Goal: Task Accomplishment & Management: Manage account settings

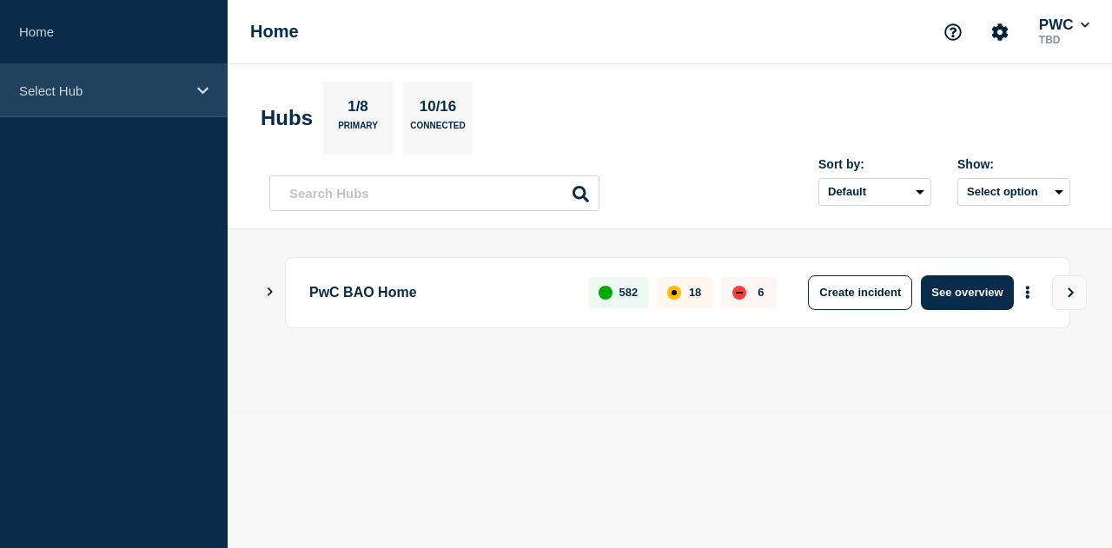
click at [191, 104] on div "Select Hub" at bounding box center [114, 90] width 228 height 53
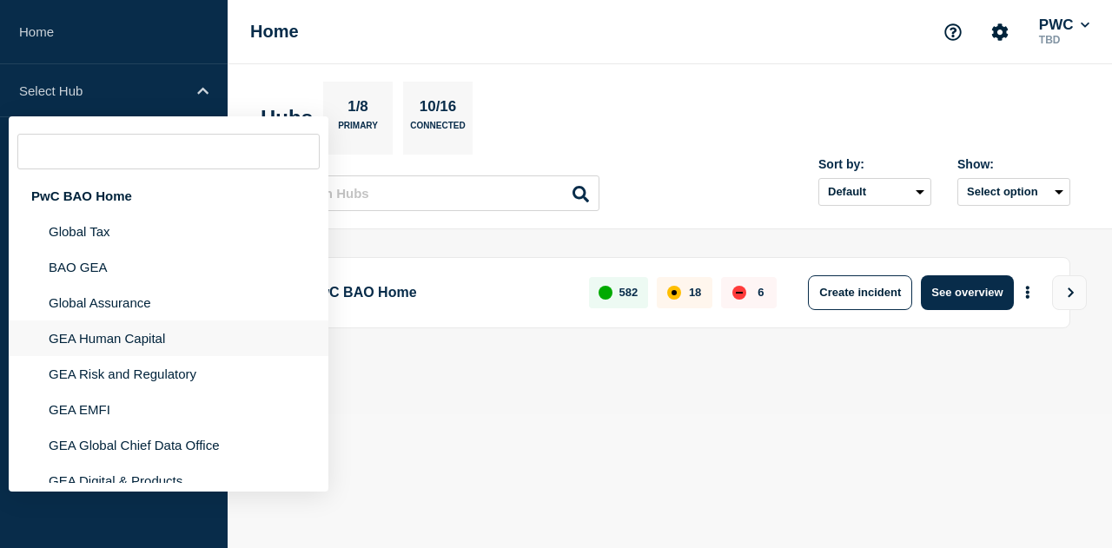
click at [148, 337] on li "GEA Human Capital" at bounding box center [169, 338] width 320 height 36
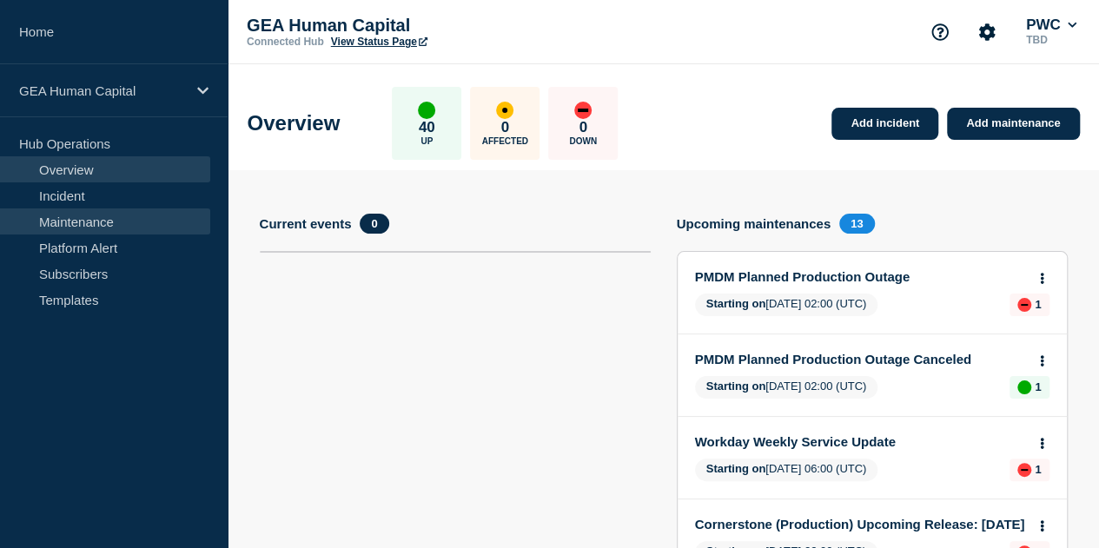
click at [78, 226] on link "Maintenance" at bounding box center [105, 221] width 210 height 26
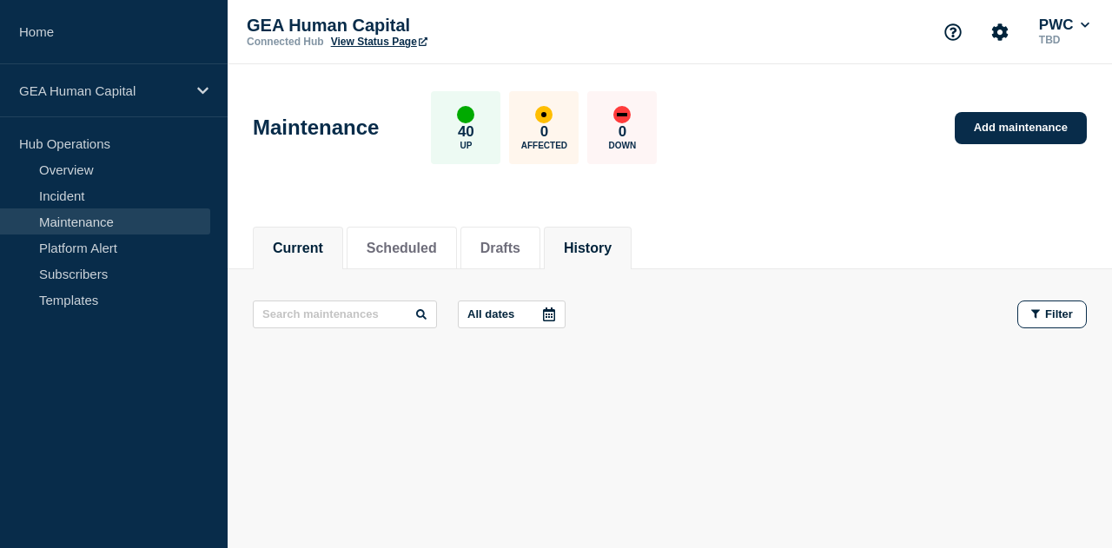
click at [611, 247] on button "History" at bounding box center [588, 249] width 48 height 16
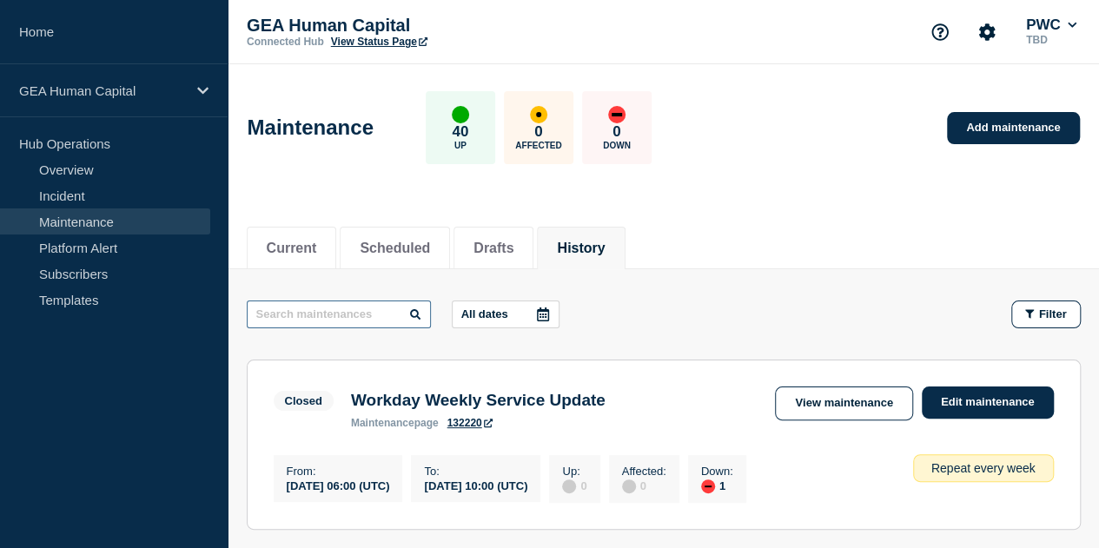
click at [326, 317] on input "text" at bounding box center [339, 314] width 184 height 28
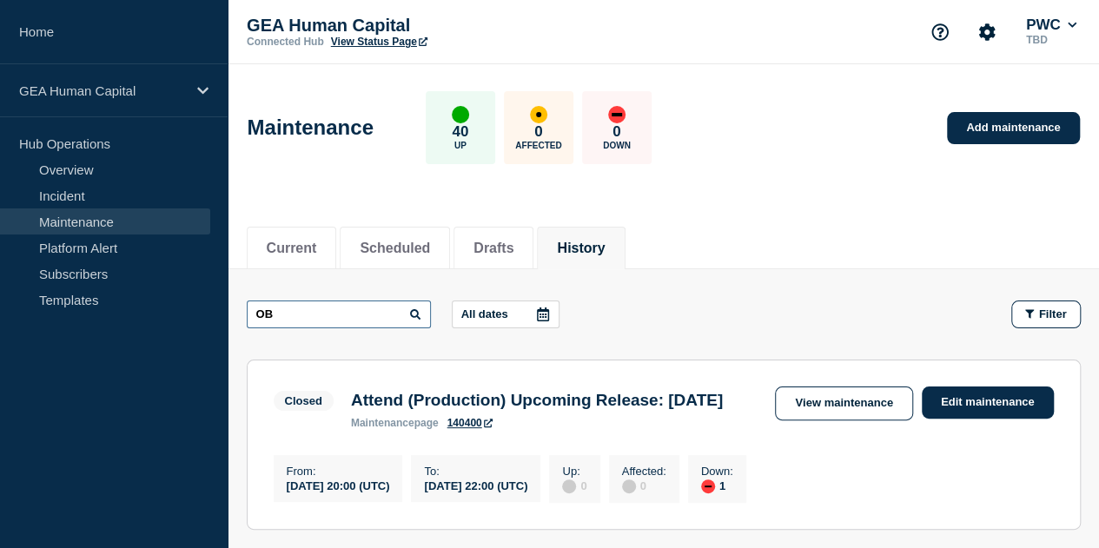
click at [285, 324] on input "OB" at bounding box center [339, 314] width 184 height 28
drag, startPoint x: 308, startPoint y: 317, endPoint x: 199, endPoint y: 319, distance: 109.4
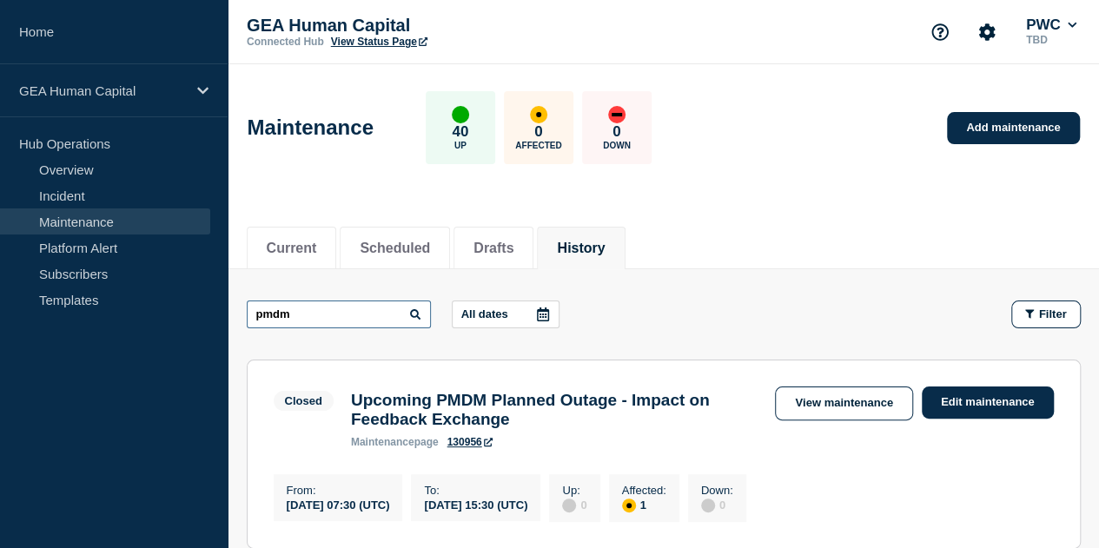
drag, startPoint x: 312, startPoint y: 312, endPoint x: 175, endPoint y: 313, distance: 137.2
type input "p"
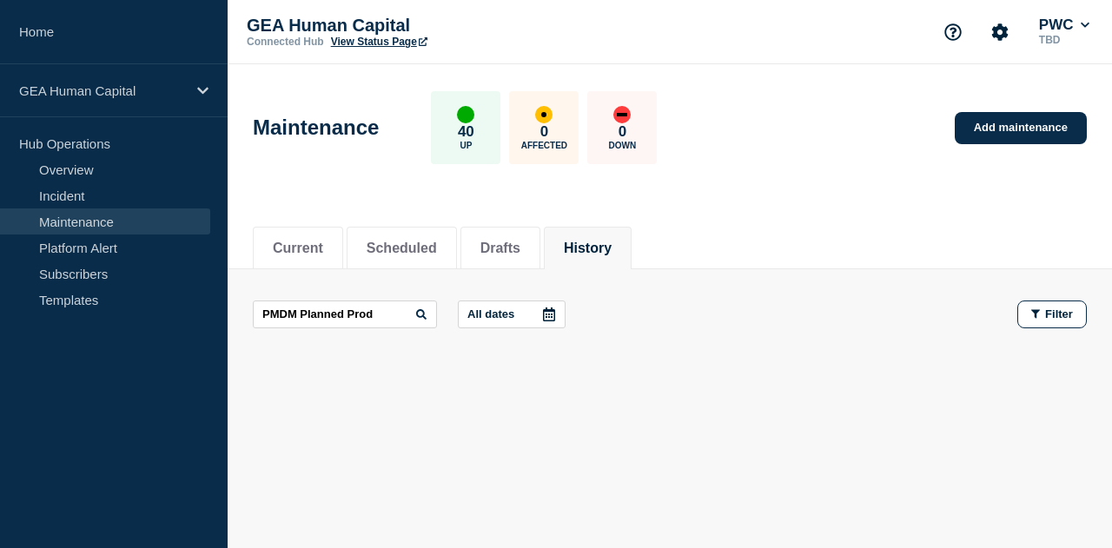
click at [698, 417] on div "Current Scheduled Drafts History Current Scheduled Drafts History PMDM Planned …" at bounding box center [670, 356] width 884 height 295
click at [379, 310] on input "PMDM Planned Prod" at bounding box center [345, 314] width 184 height 28
type input "PMDM Planned"
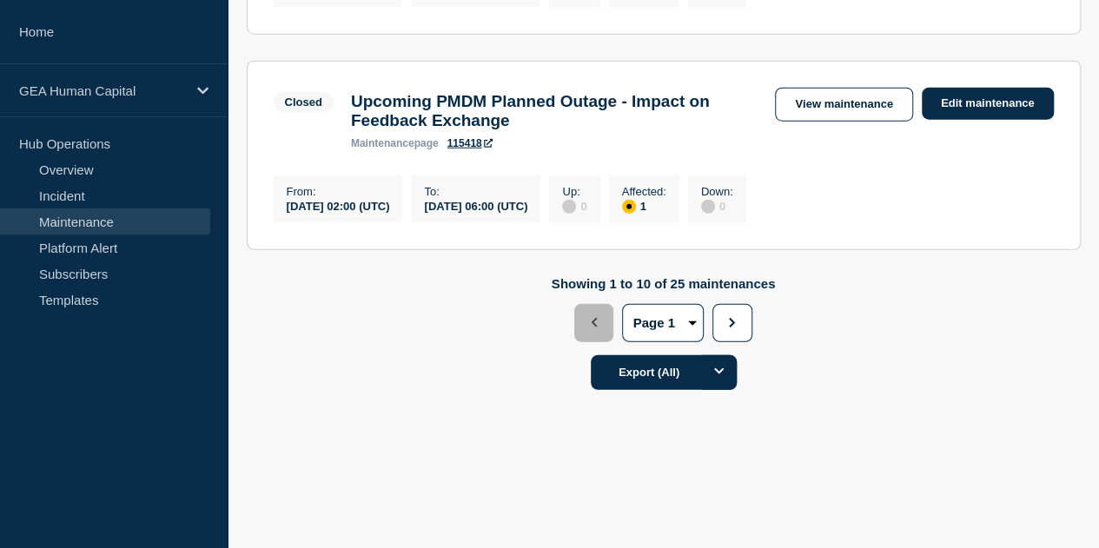
scroll to position [2279, 0]
click at [0, 0] on button "2" at bounding box center [0, 0] width 0 height 0
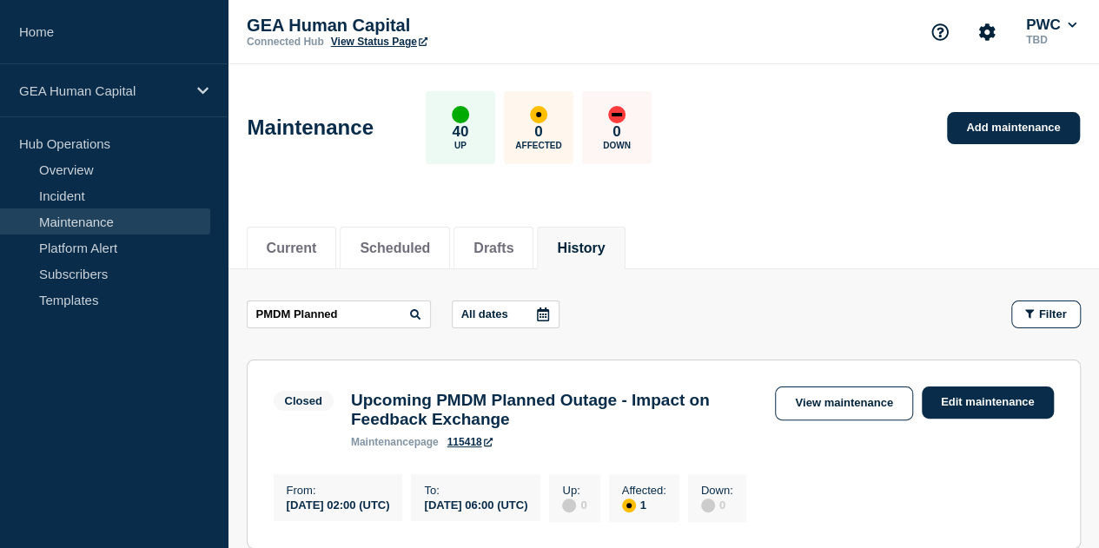
click at [549, 313] on icon at bounding box center [543, 314] width 12 height 14
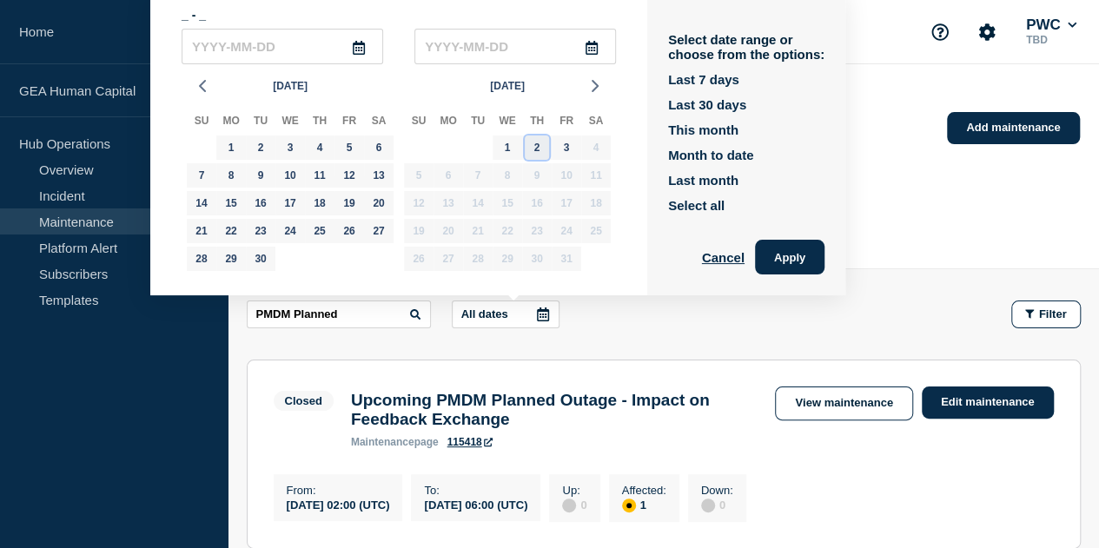
click at [544, 154] on div "2" at bounding box center [537, 147] width 24 height 24
type input "[DATE]"
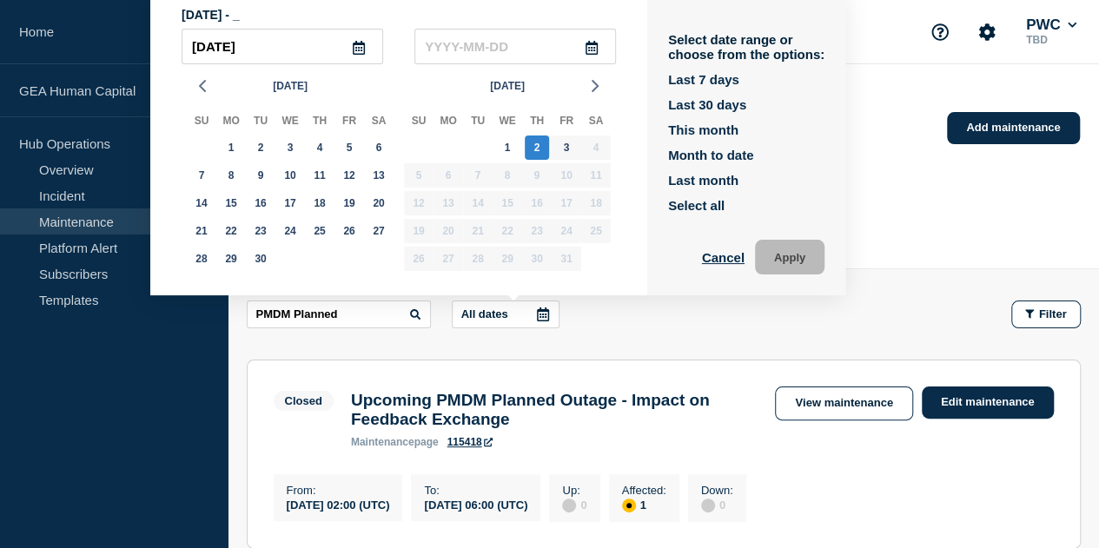
click at [597, 49] on icon at bounding box center [591, 48] width 12 height 14
click at [263, 41] on input "[DATE]" at bounding box center [281, 47] width 201 height 36
drag, startPoint x: 283, startPoint y: 44, endPoint x: 151, endPoint y: 49, distance: 132.1
click at [151, 49] on div "[DATE] - _ 2025-10-[DATE] Mo Tu We Th Fr Sa 31 1 2 3 4 5 6 7 8 9 10 11 12 13 14…" at bounding box center [398, 142] width 497 height 305
click at [292, 44] on input "[DATE]" at bounding box center [281, 47] width 201 height 36
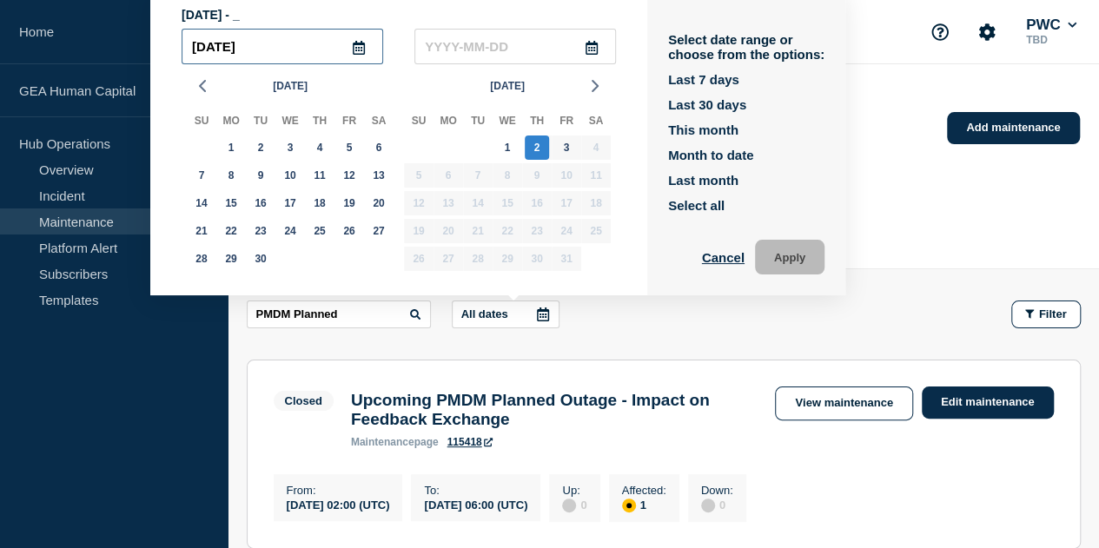
click at [283, 46] on input "[DATE]" at bounding box center [281, 47] width 201 height 36
click at [366, 49] on icon at bounding box center [359, 48] width 14 height 14
click at [562, 148] on div "3" at bounding box center [566, 147] width 24 height 24
type input "[DATE]"
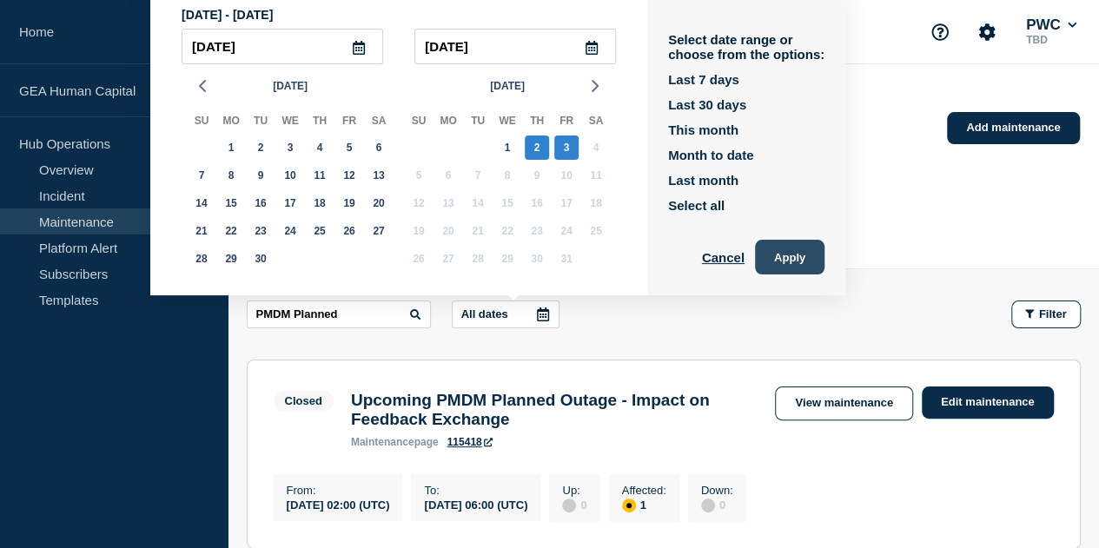
click at [824, 266] on button "Apply" at bounding box center [789, 257] width 69 height 35
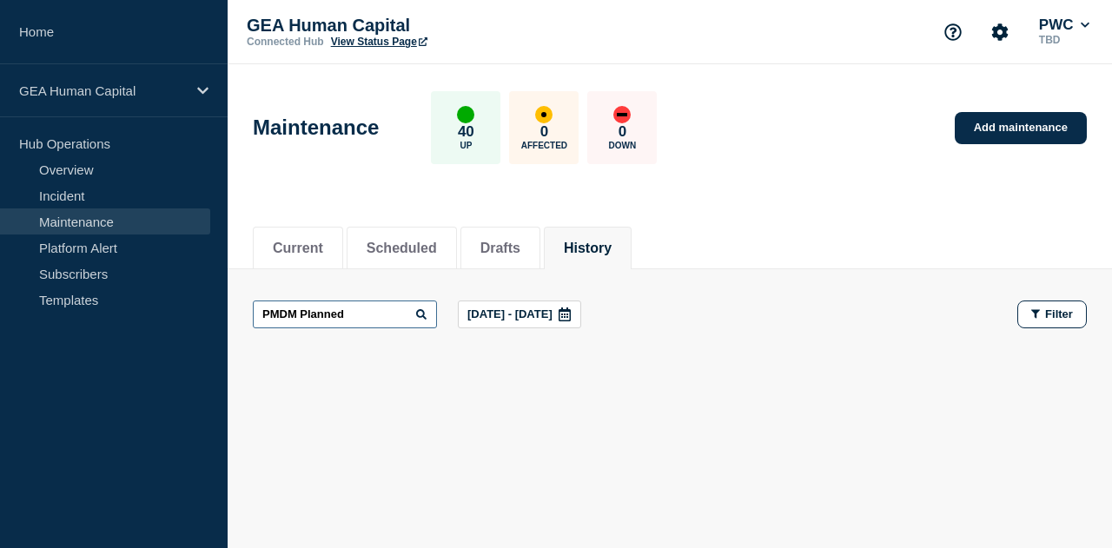
click at [361, 313] on input "PMDM Planned" at bounding box center [345, 314] width 184 height 28
type input "PMDM Plan"
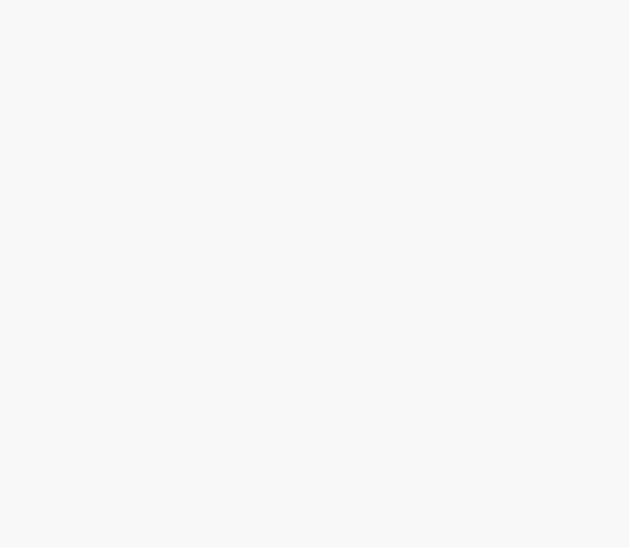
click at [370, 284] on html at bounding box center [315, 274] width 630 height 548
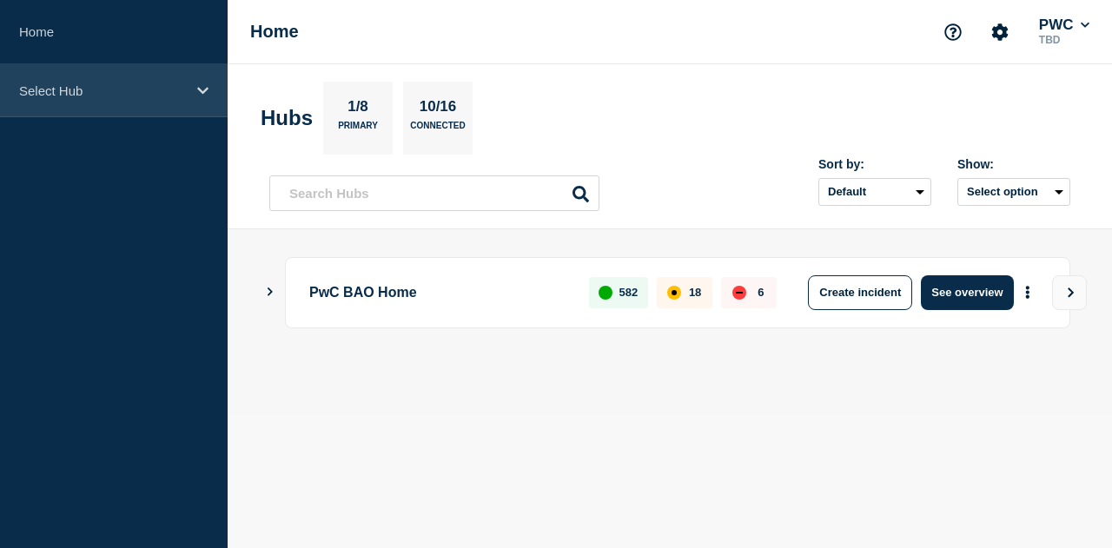
click at [89, 96] on p "Select Hub" at bounding box center [102, 90] width 167 height 15
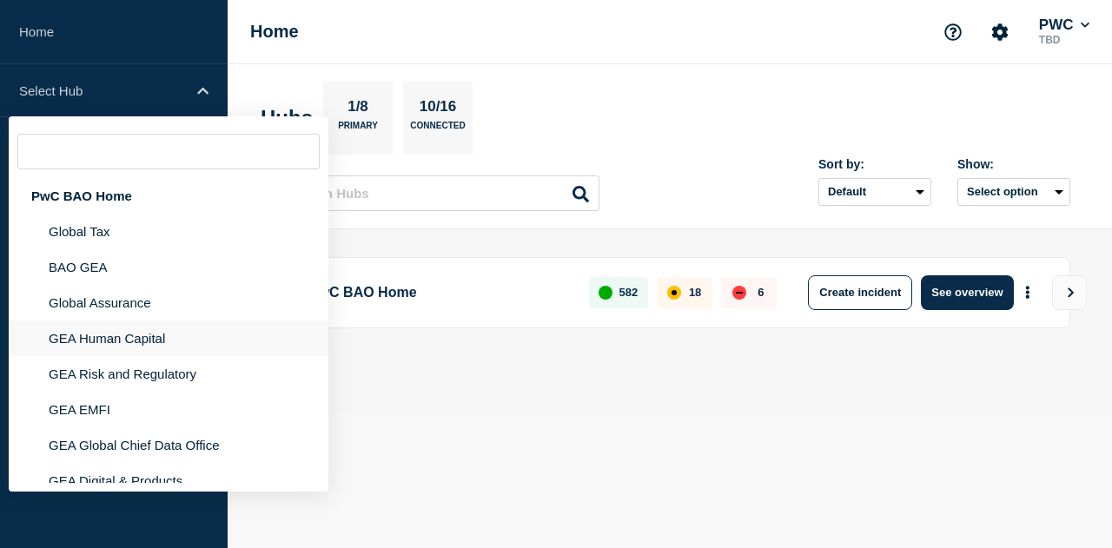
click at [154, 340] on li "GEA Human Capital" at bounding box center [169, 338] width 320 height 36
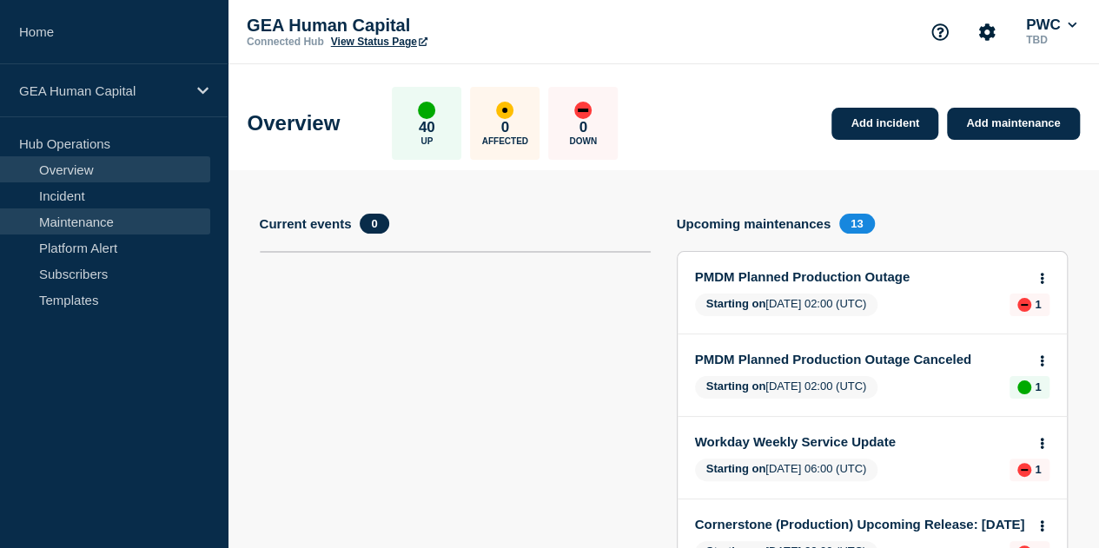
click at [89, 218] on link "Maintenance" at bounding box center [105, 221] width 210 height 26
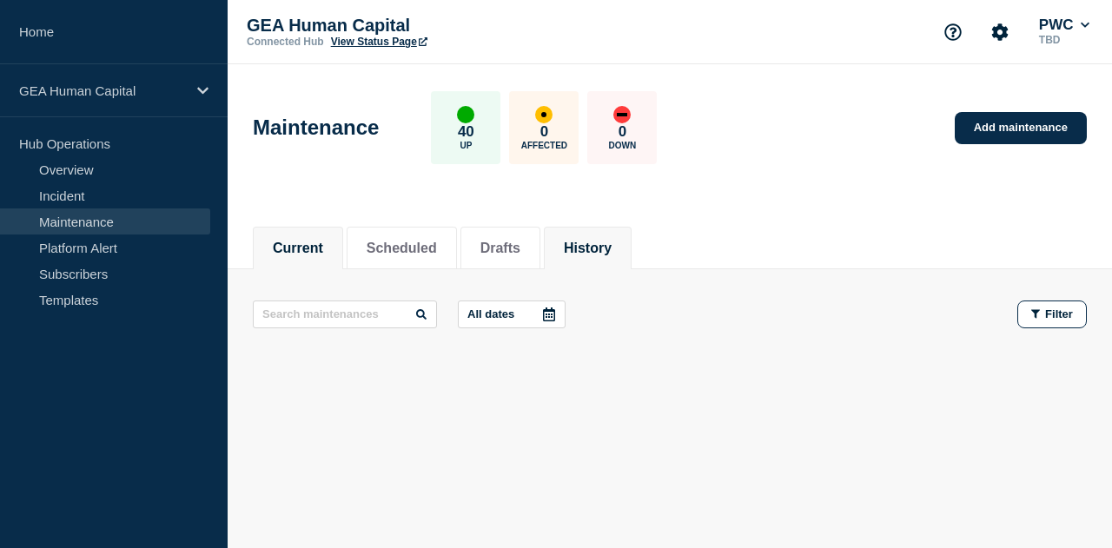
click at [611, 251] on button "History" at bounding box center [588, 249] width 48 height 16
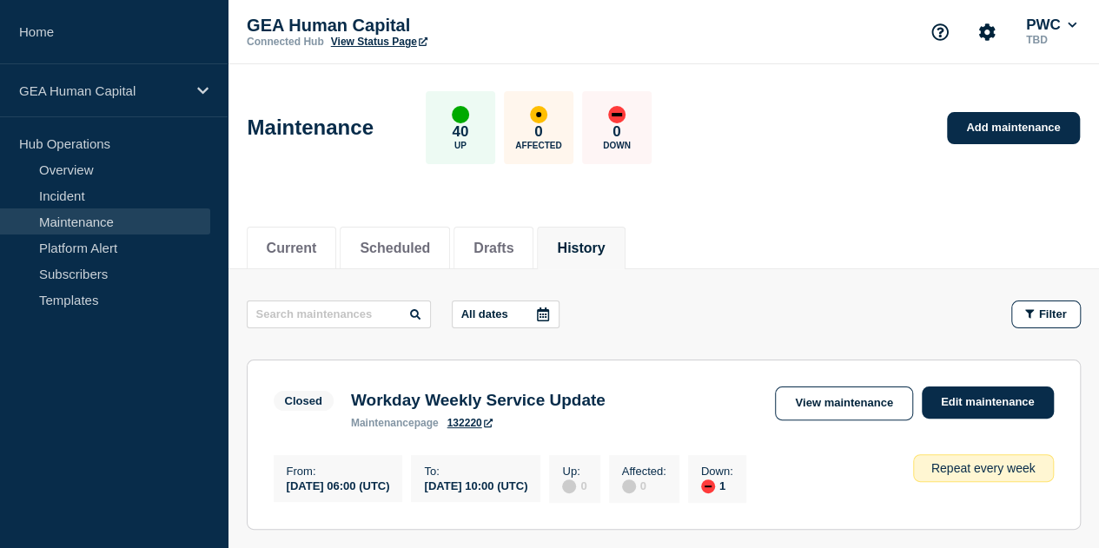
click at [548, 313] on icon at bounding box center [543, 314] width 12 height 14
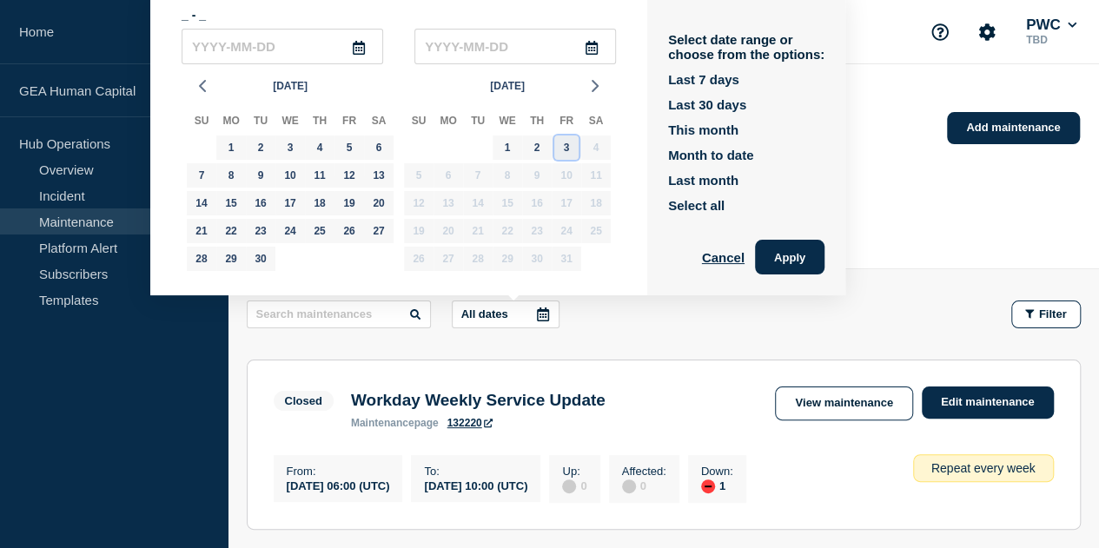
click at [568, 148] on div "3" at bounding box center [566, 147] width 24 height 24
type input "[DATE]"
click at [926, 174] on header "Maintenance 40 Up 0 Affected 0 Down Add maintenance" at bounding box center [663, 136] width 871 height 145
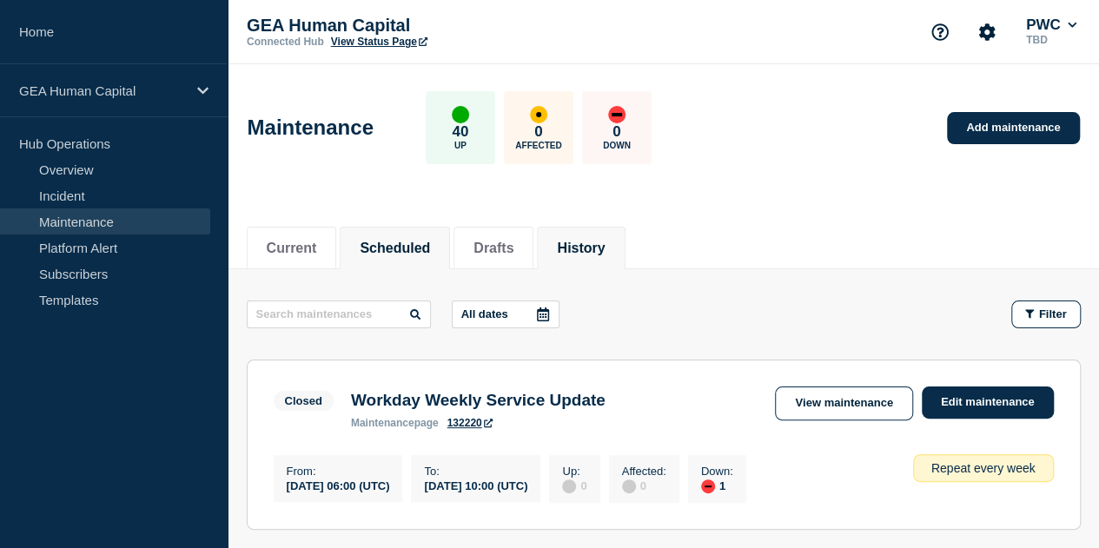
click at [395, 249] on button "Scheduled" at bounding box center [395, 249] width 70 height 16
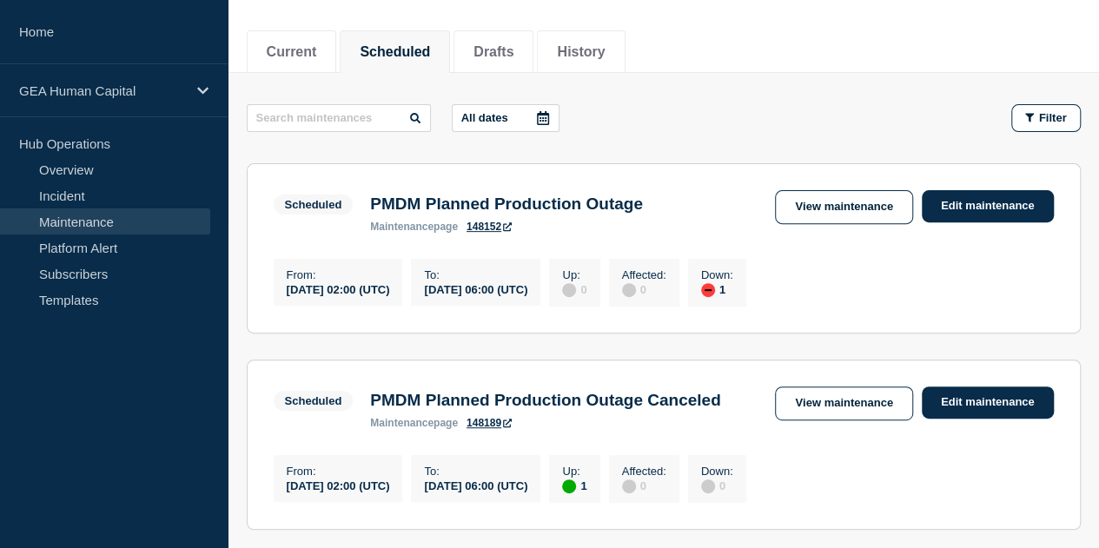
scroll to position [261, 0]
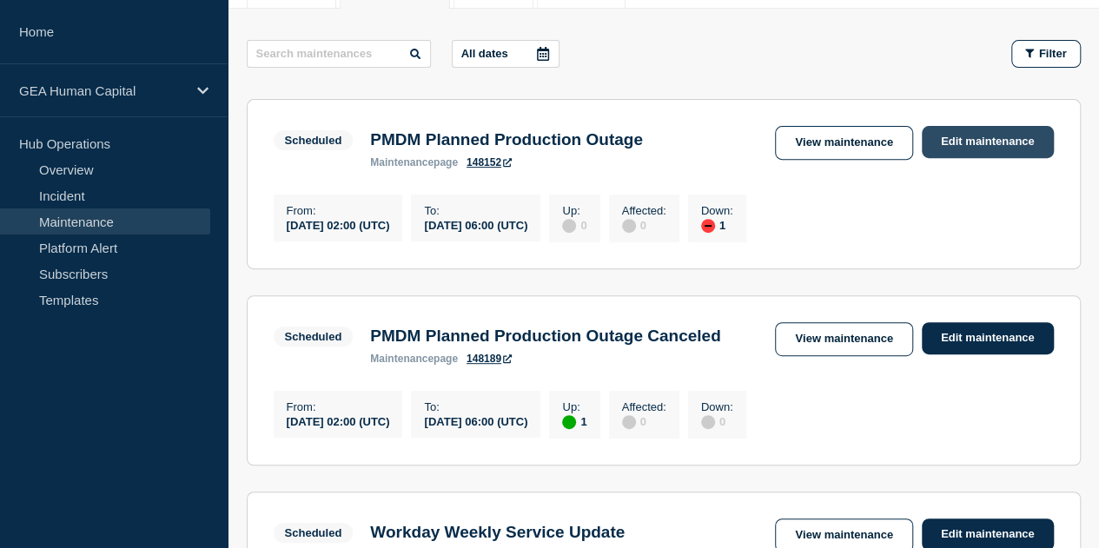
click at [971, 144] on link "Edit maintenance" at bounding box center [987, 142] width 132 height 32
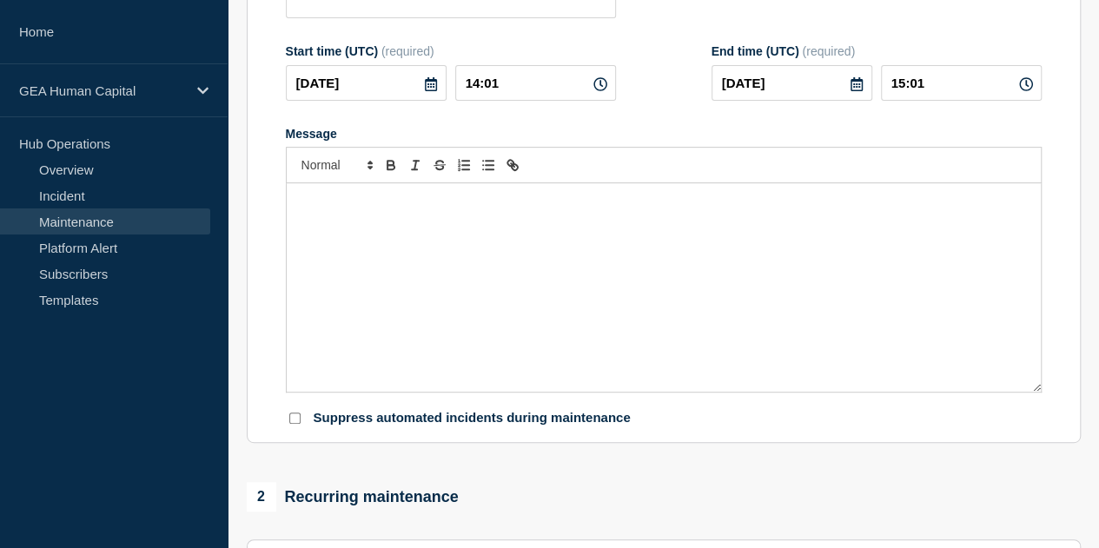
type input "PMDM Planned Production Outage"
type input "2025-10-04"
type input "02:00"
type input "2025-10-04"
type input "06:00"
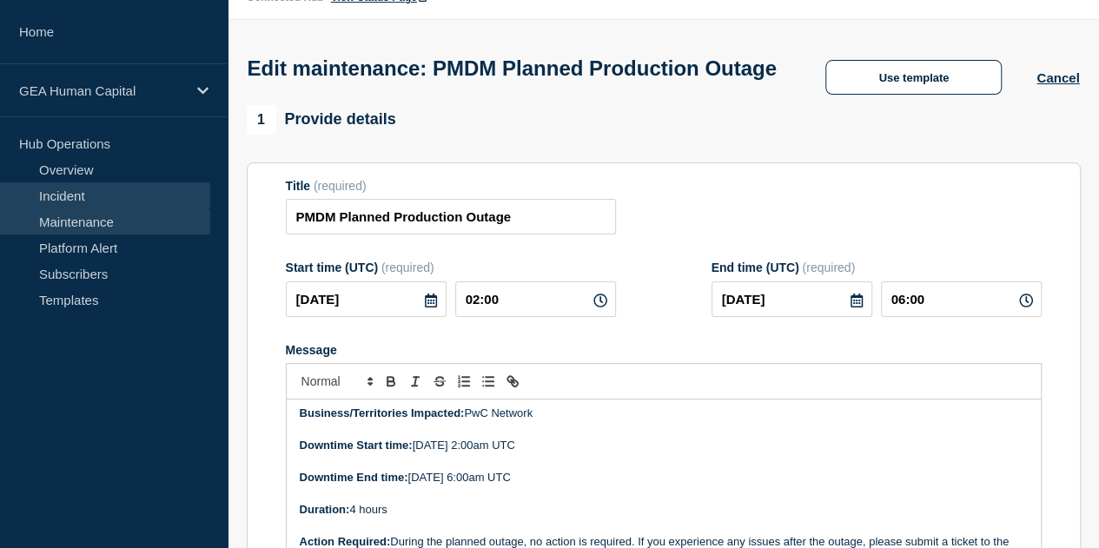
scroll to position [43, 0]
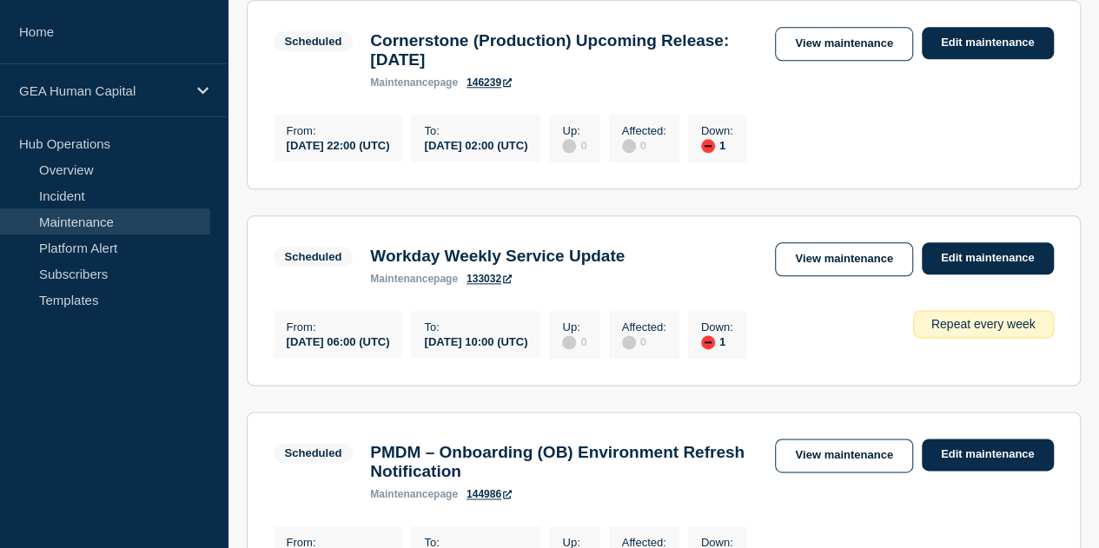
scroll to position [1129, 0]
